Goal: Task Accomplishment & Management: Use online tool/utility

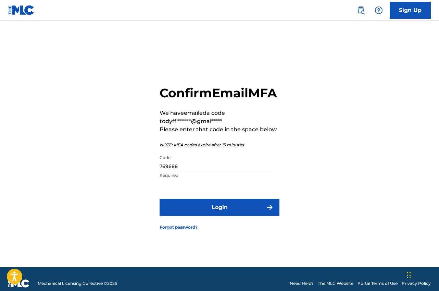
click at [220, 216] on button "Login" at bounding box center [220, 207] width 120 height 17
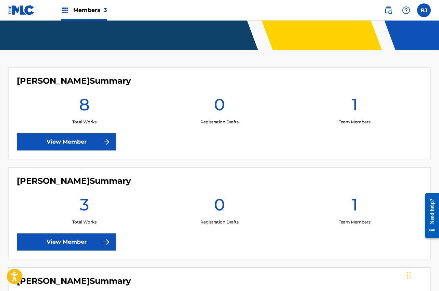
scroll to position [149, 0]
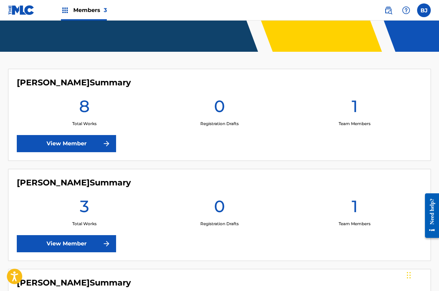
click at [96, 139] on link "View Member" at bounding box center [66, 143] width 99 height 17
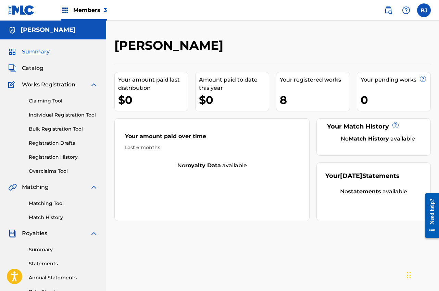
click at [41, 70] on span "Catalog" at bounding box center [33, 68] width 22 height 8
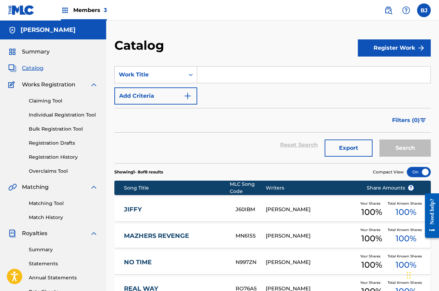
click at [203, 77] on input "Search Form" at bounding box center [313, 74] width 233 height 16
type input "blessings"
click at [392, 149] on button "Search" at bounding box center [405, 147] width 51 height 17
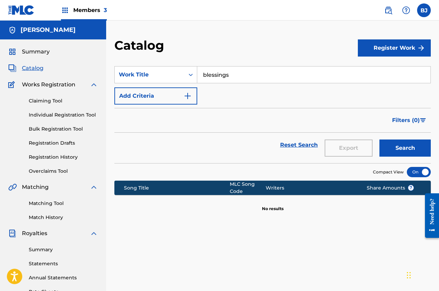
click at [385, 47] on button "Register Work" at bounding box center [394, 47] width 73 height 17
click at [383, 70] on link "Individual" at bounding box center [394, 70] width 73 height 16
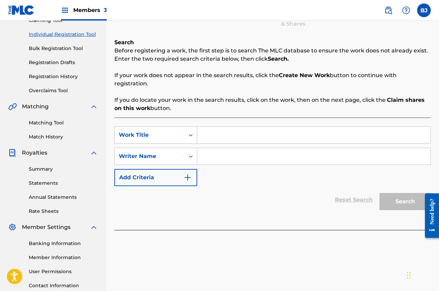
scroll to position [79, 0]
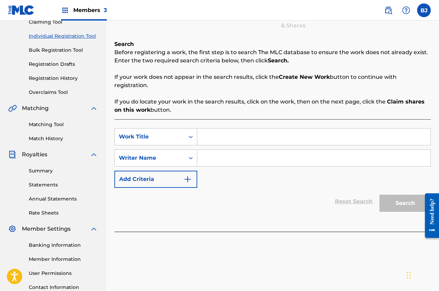
click at [229, 142] on input "Search Form" at bounding box center [313, 137] width 233 height 16
type input "blessings"
click at [225, 160] on input "Search Form" at bounding box center [313, 158] width 233 height 16
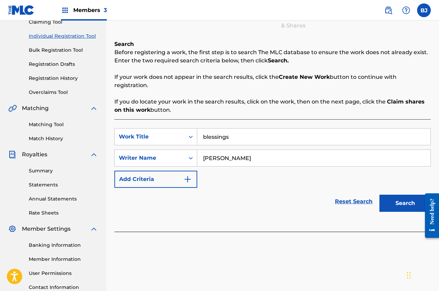
click at [400, 205] on button "Search" at bounding box center [405, 203] width 51 height 17
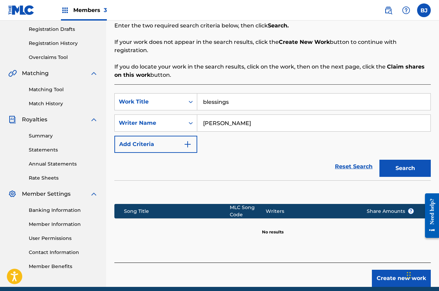
scroll to position [107, 0]
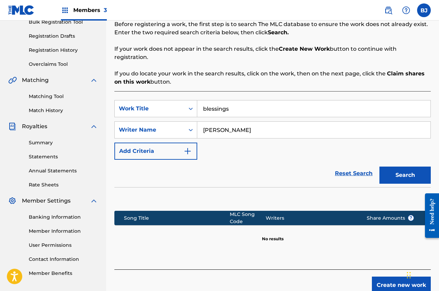
click at [256, 132] on input "[PERSON_NAME]" at bounding box center [313, 130] width 233 height 16
type input "b"
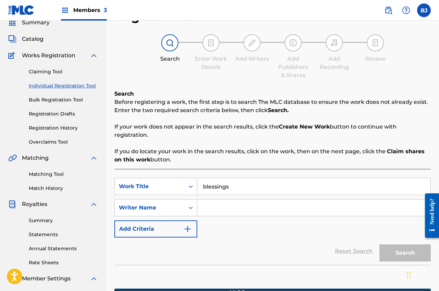
scroll to position [25, 0]
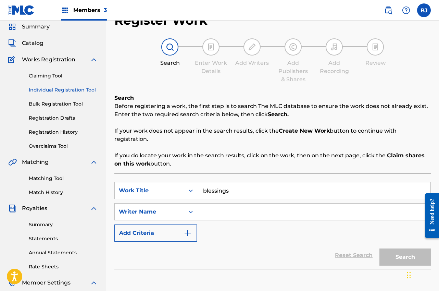
click at [55, 76] on link "Claiming Tool" at bounding box center [63, 75] width 69 height 7
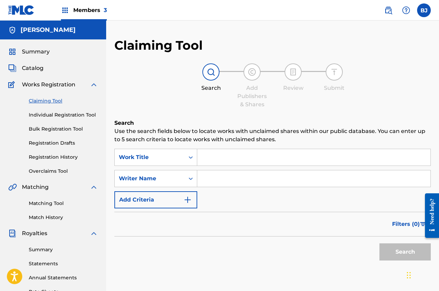
click at [216, 160] on input "Search Form" at bounding box center [313, 157] width 233 height 16
